Goal: Use online tool/utility: Utilize a website feature to perform a specific function

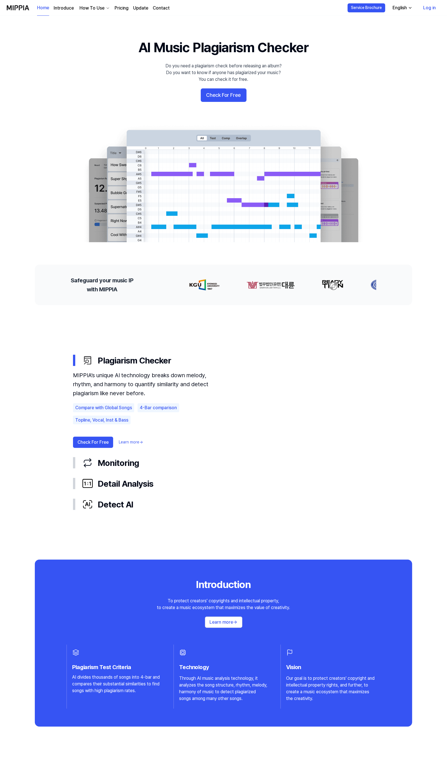
click at [427, 4] on link "Log in" at bounding box center [429, 8] width 22 height 16
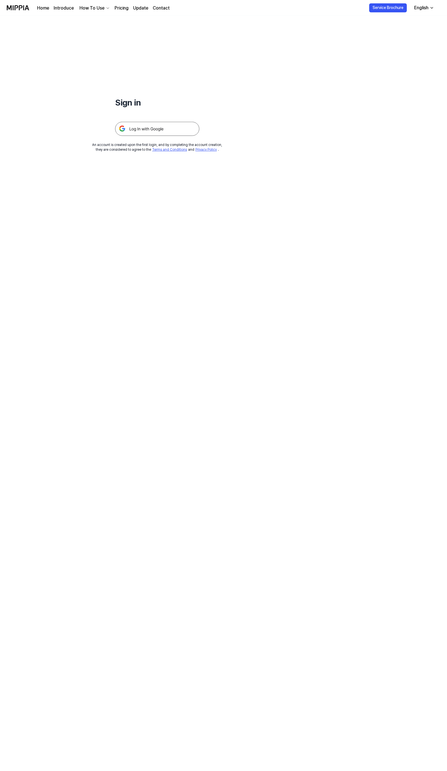
click at [169, 128] on img at bounding box center [157, 129] width 84 height 14
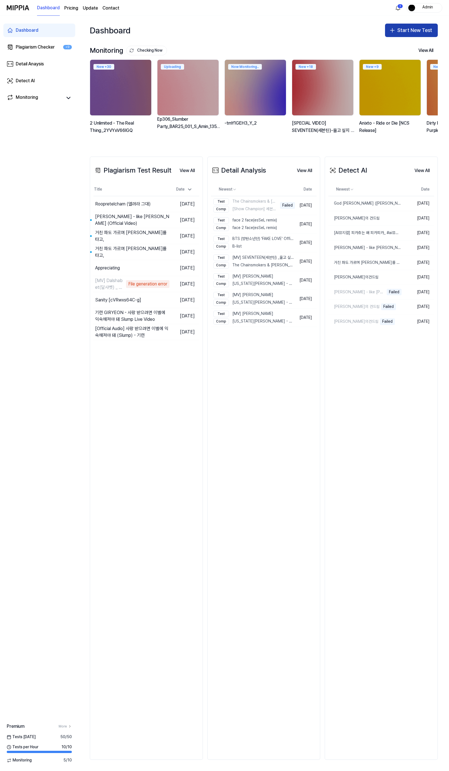
click at [410, 34] on button "Start New Test" at bounding box center [411, 30] width 53 height 13
click at [398, 65] on div "Detect AI" at bounding box center [393, 66] width 16 height 6
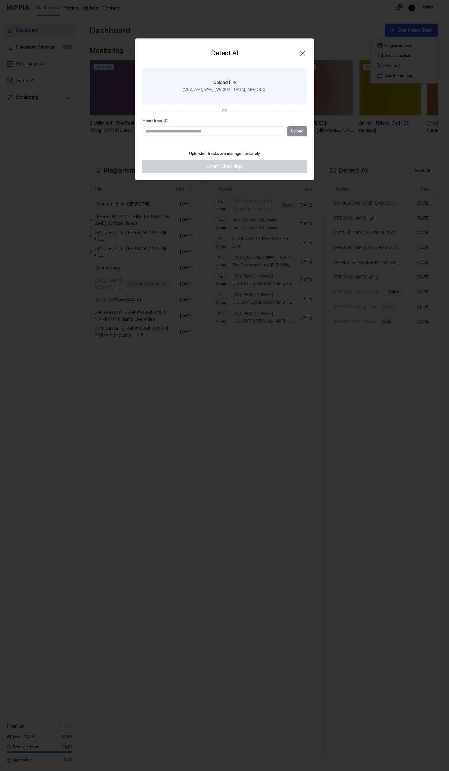
click at [254, 93] on label "Upload File (MP3, AAC, WAV, FLAC, AIFF, OGG)" at bounding box center [225, 86] width 166 height 36
click at [0, 0] on input "Upload File (MP3, AAC, WAV, FLAC, AIFF, OGG)" at bounding box center [0, 0] width 0 height 0
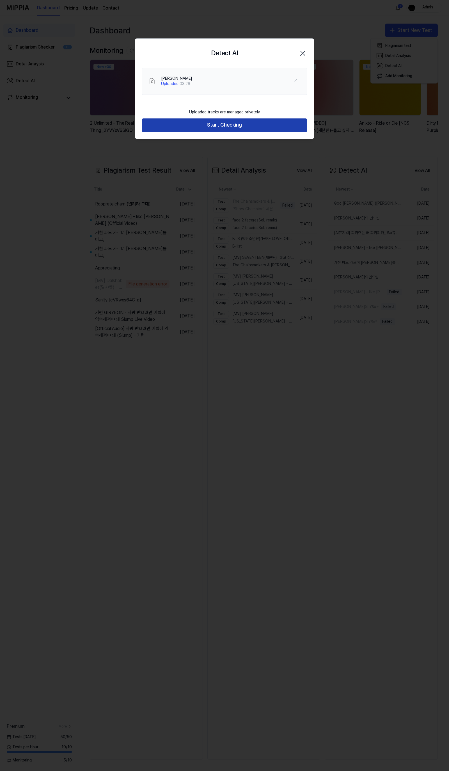
click at [249, 127] on button "Start Checking" at bounding box center [225, 124] width 166 height 13
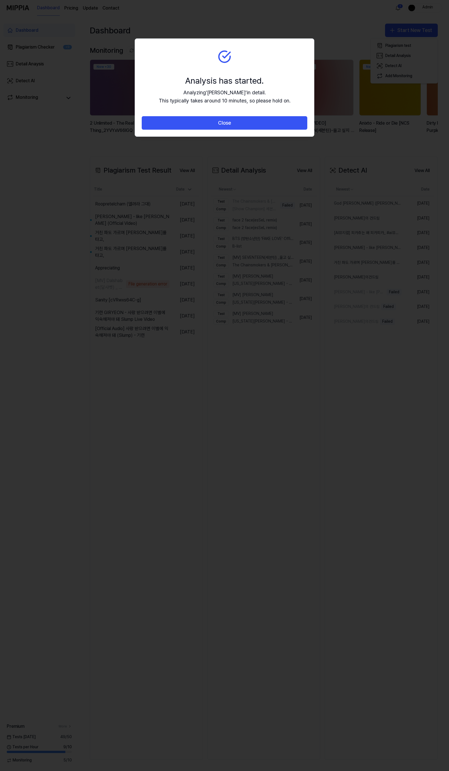
click at [249, 127] on button "Close" at bounding box center [225, 122] width 166 height 13
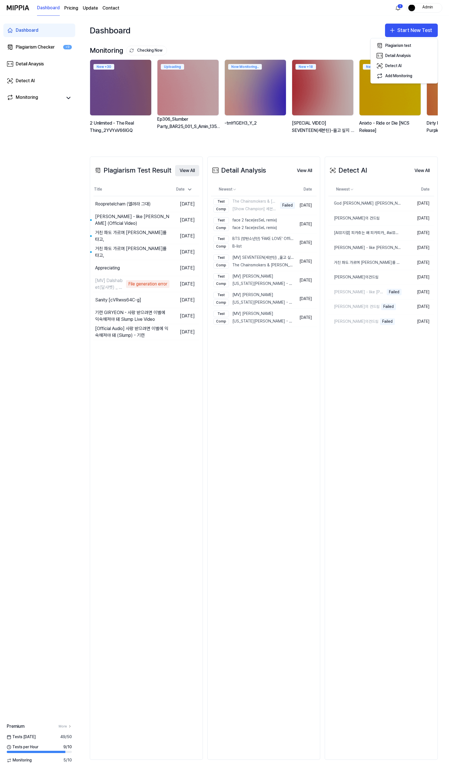
click at [184, 169] on button "View All" at bounding box center [187, 170] width 24 height 11
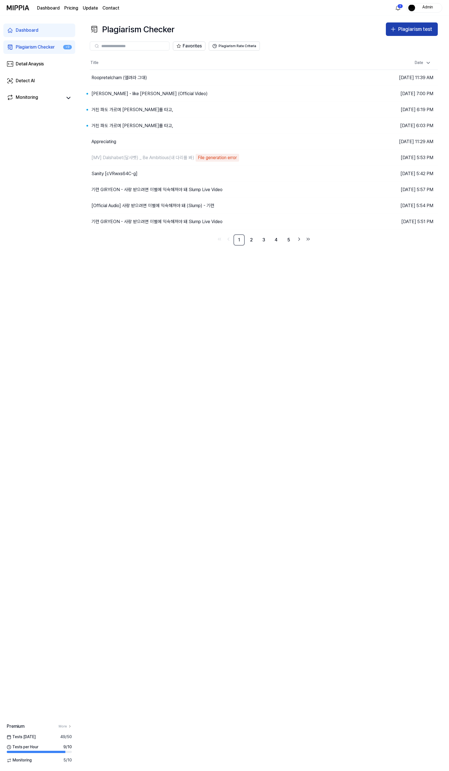
click at [409, 29] on div "Plagiarism test" at bounding box center [415, 29] width 34 height 8
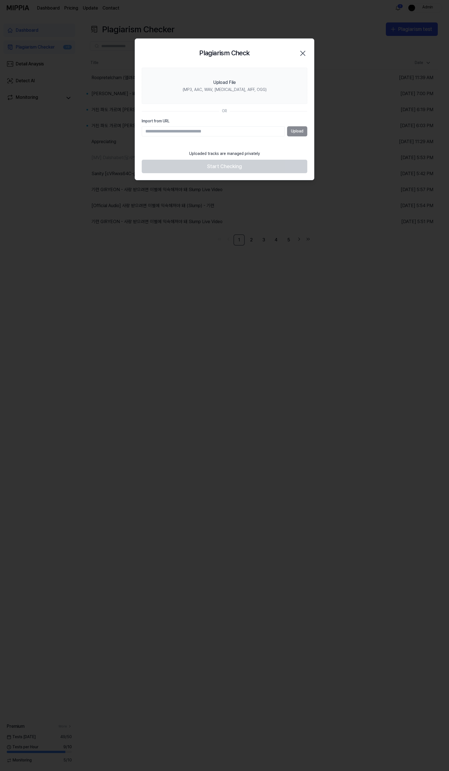
click at [301, 51] on icon "button" at bounding box center [302, 53] width 9 height 9
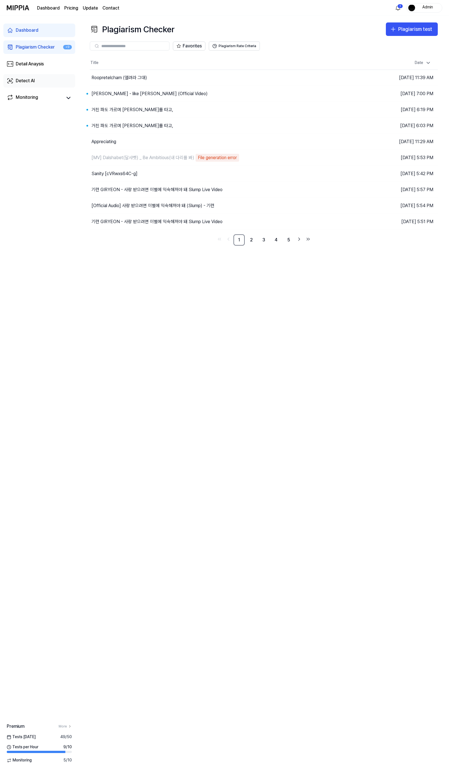
click at [16, 82] on div "Detect AI" at bounding box center [25, 80] width 19 height 7
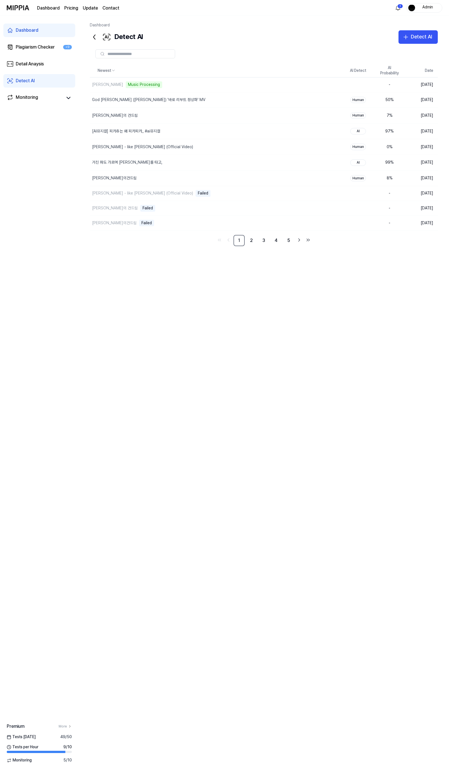
click at [326, 30] on div "Detect AI Detect AI" at bounding box center [264, 36] width 348 height 13
click at [146, 372] on div "Newest AI Detect AI Probability Date 신창섭 Delete Human 1 % [DATE] God [PERSON_NA…" at bounding box center [264, 314] width 348 height 501
